Goal: Information Seeking & Learning: Check status

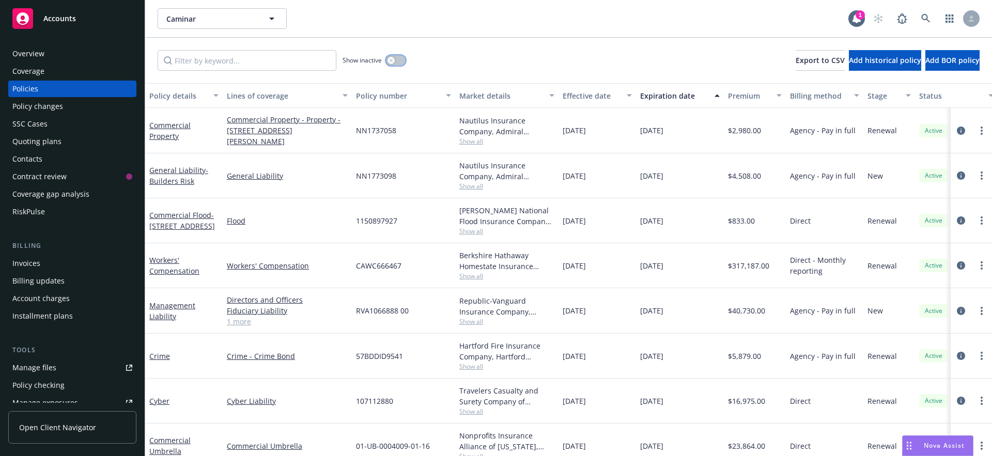
click at [391, 57] on div "button" at bounding box center [391, 60] width 7 height 7
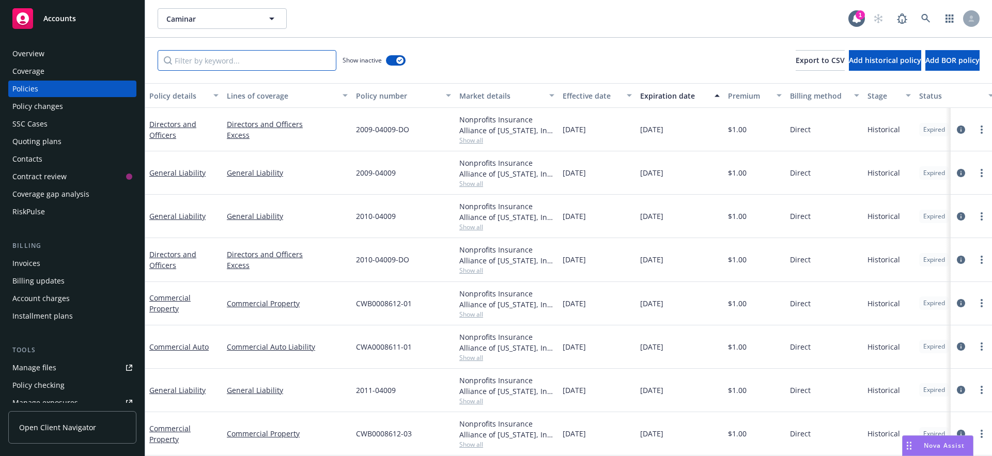
click at [213, 60] on input "Filter by keyword..." at bounding box center [247, 60] width 179 height 21
paste input "EO000032698-09"
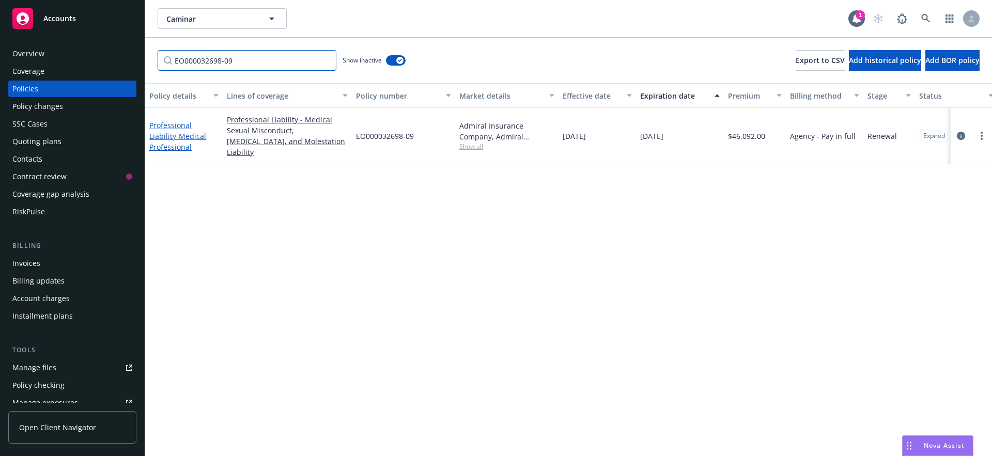
type input "EO000032698-09"
click at [179, 131] on span "- Medical Professional" at bounding box center [177, 141] width 57 height 21
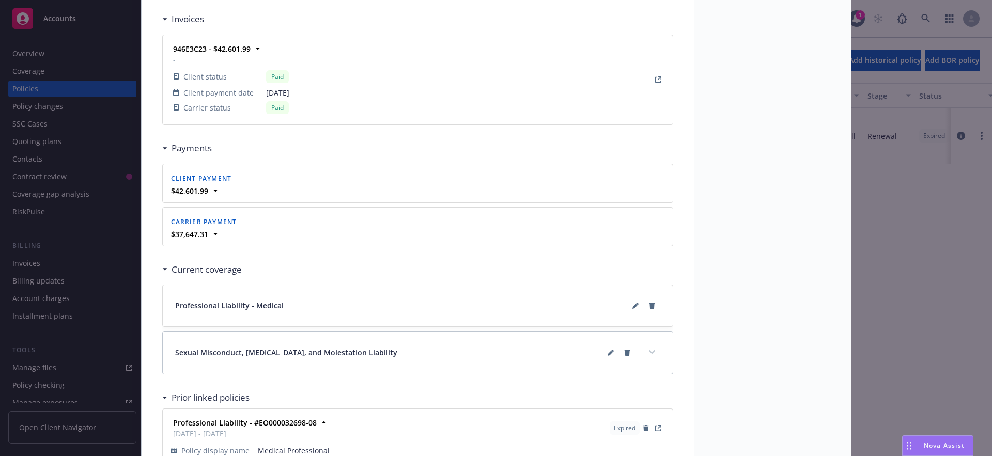
scroll to position [996, 0]
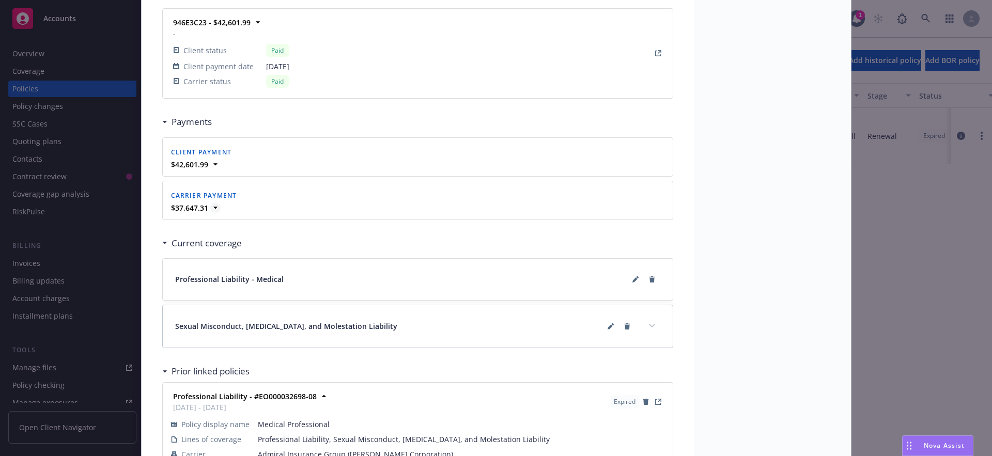
click at [210, 209] on icon at bounding box center [215, 208] width 10 height 10
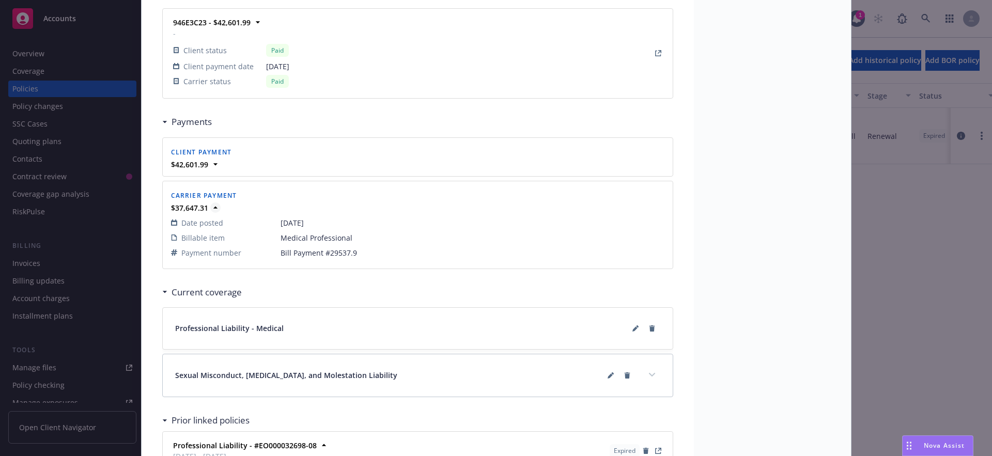
click at [210, 209] on icon at bounding box center [215, 208] width 10 height 10
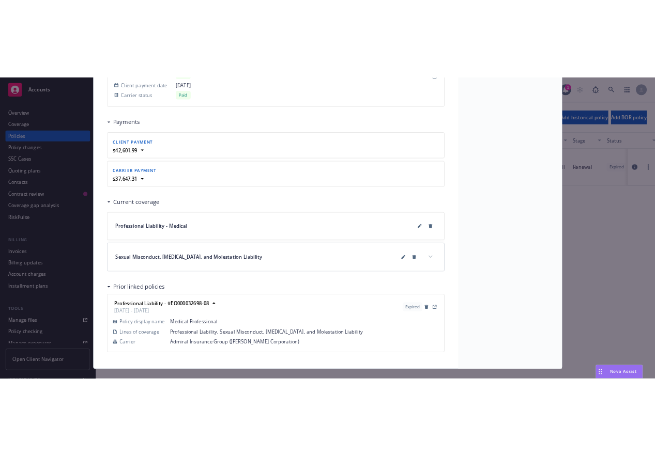
scroll to position [1050, 0]
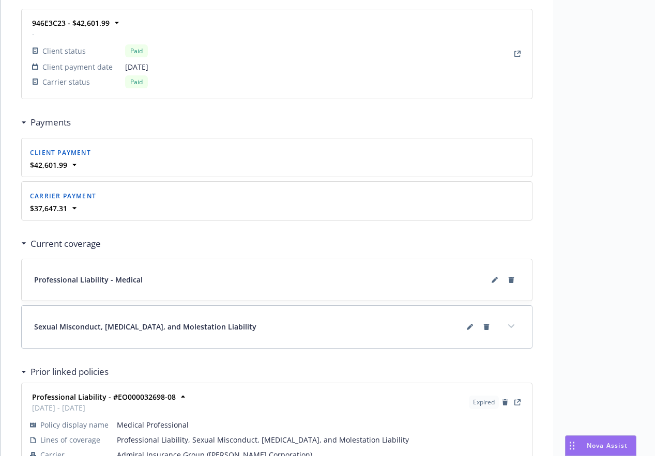
scroll to position [994, 0]
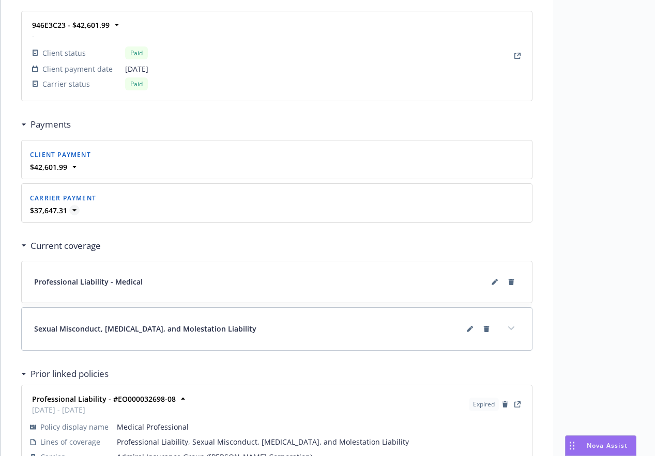
click at [79, 209] on icon at bounding box center [74, 210] width 10 height 10
